Goal: Obtain resource: Download file/media

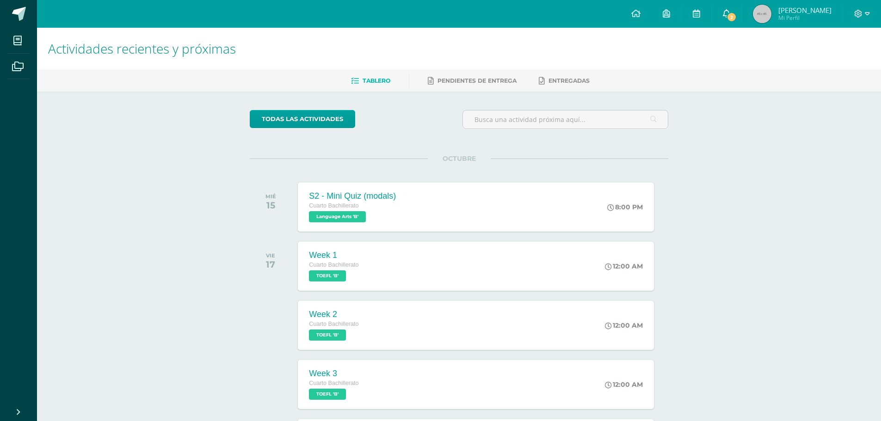
click at [737, 16] on span "2" at bounding box center [732, 17] width 10 height 10
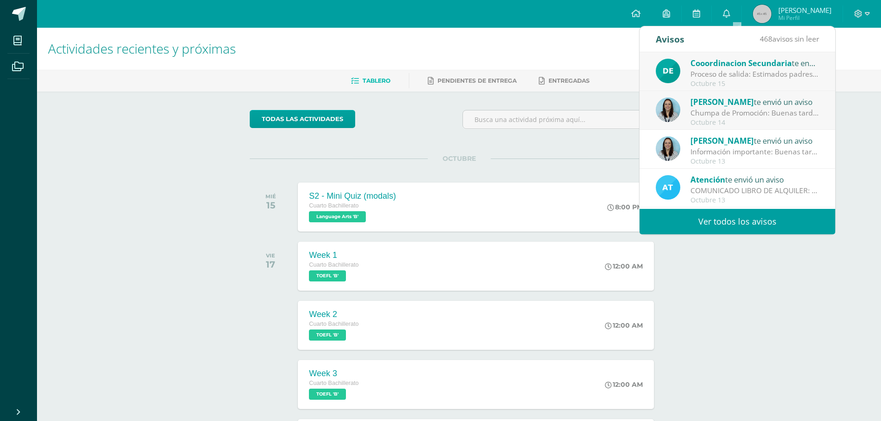
click at [789, 108] on div "Chumpa de Promoción: Buenas tardes estimados padres de familia y estudiantes, C…" at bounding box center [755, 113] width 129 height 11
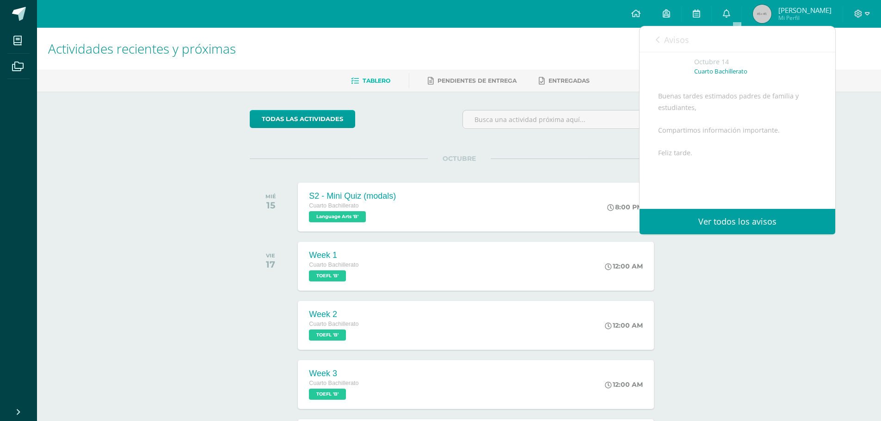
scroll to position [124, 0]
click at [714, 180] on span "Archivo Adjunto" at bounding box center [713, 179] width 63 height 17
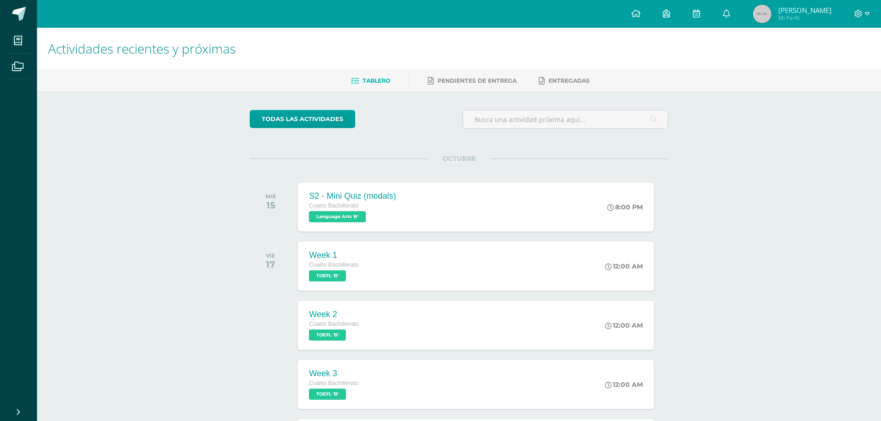
click at [828, 205] on div "Actividades recientes y próximas Tablero Pendientes de entrega Entregadas todas…" at bounding box center [459, 307] width 844 height 558
